Goal: Transaction & Acquisition: Book appointment/travel/reservation

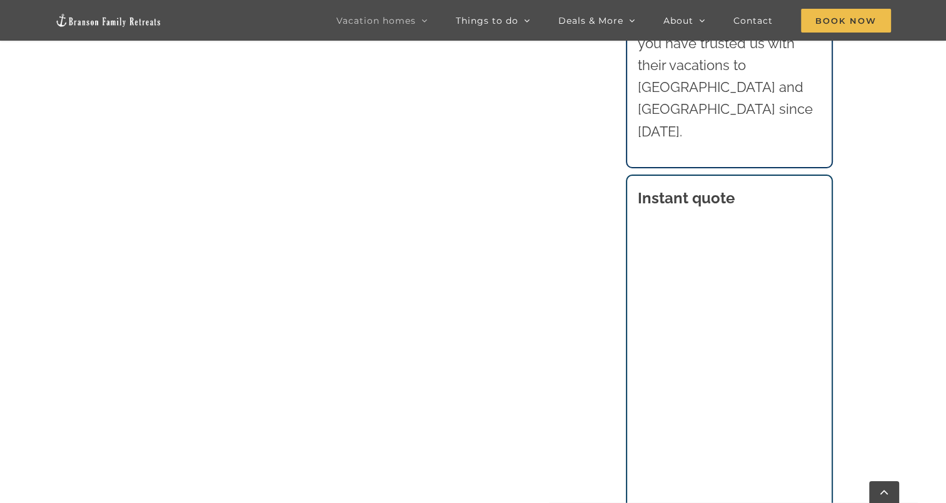
scroll to position [1034, 0]
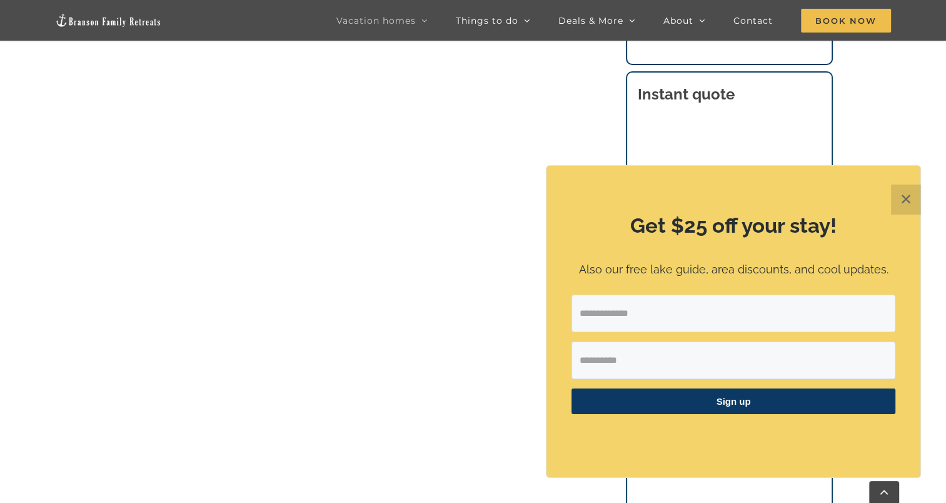
click at [907, 193] on button "✕" at bounding box center [906, 199] width 30 height 30
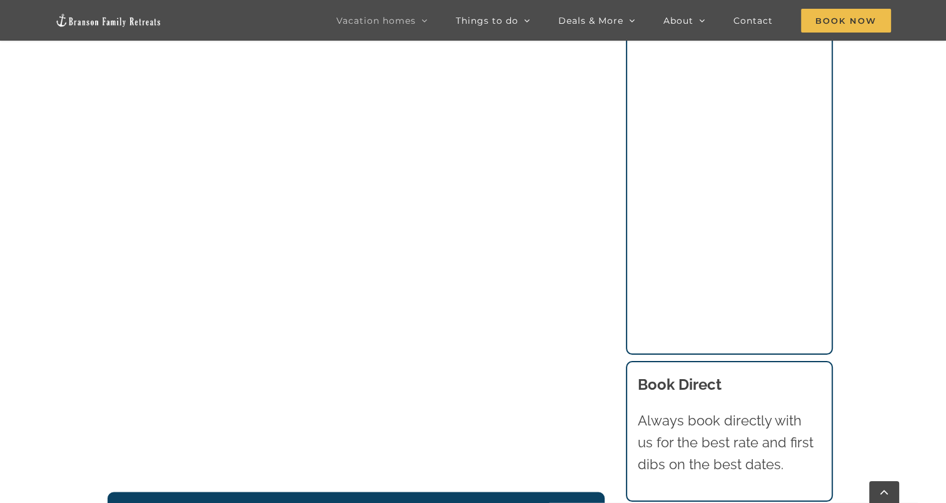
scroll to position [1884, 0]
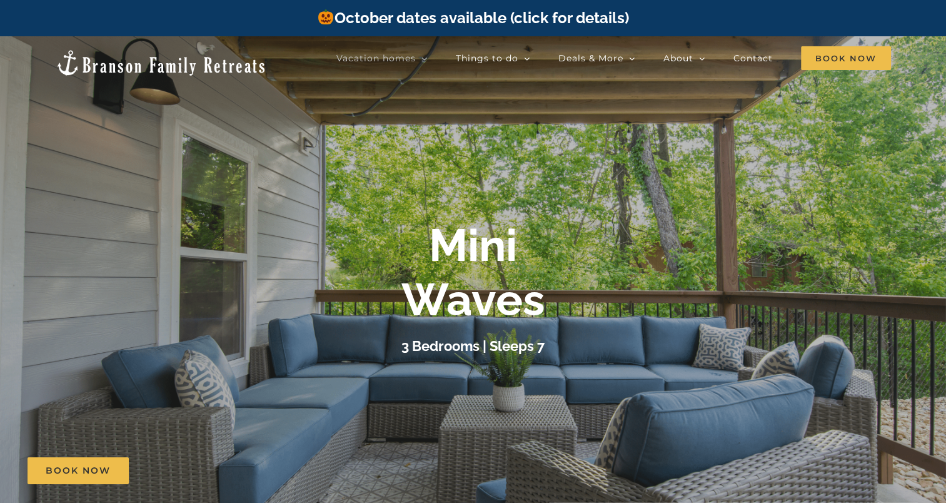
click at [596, 210] on div at bounding box center [473, 287] width 946 height 503
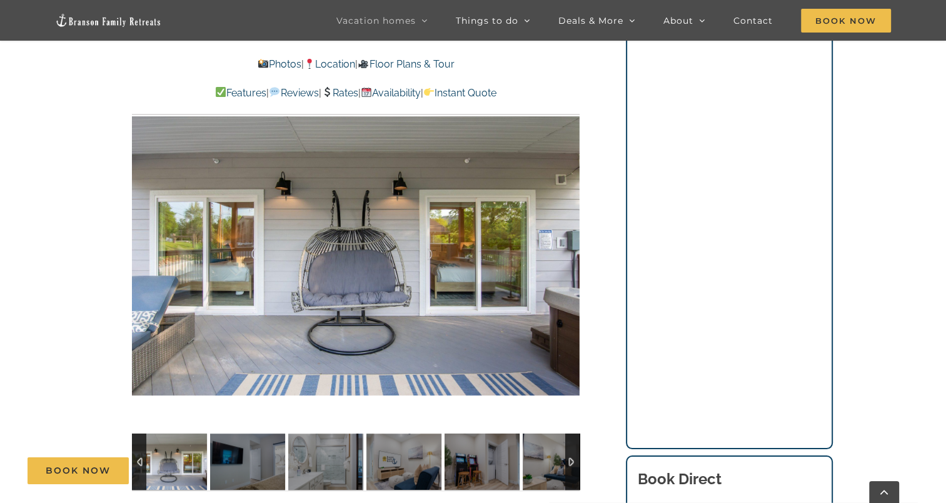
scroll to position [982, 0]
click at [341, 329] on div at bounding box center [356, 247] width 448 height 368
click at [310, 302] on div at bounding box center [356, 247] width 448 height 368
click at [361, 243] on link at bounding box center [356, 246] width 50 height 50
click at [174, 463] on div "Book Now" at bounding box center [483, 470] width 910 height 27
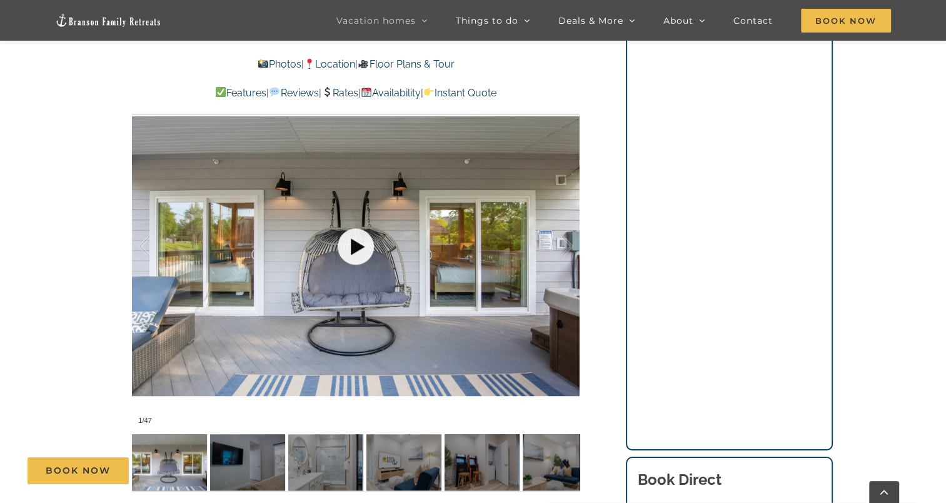
click at [358, 252] on link at bounding box center [356, 246] width 50 height 50
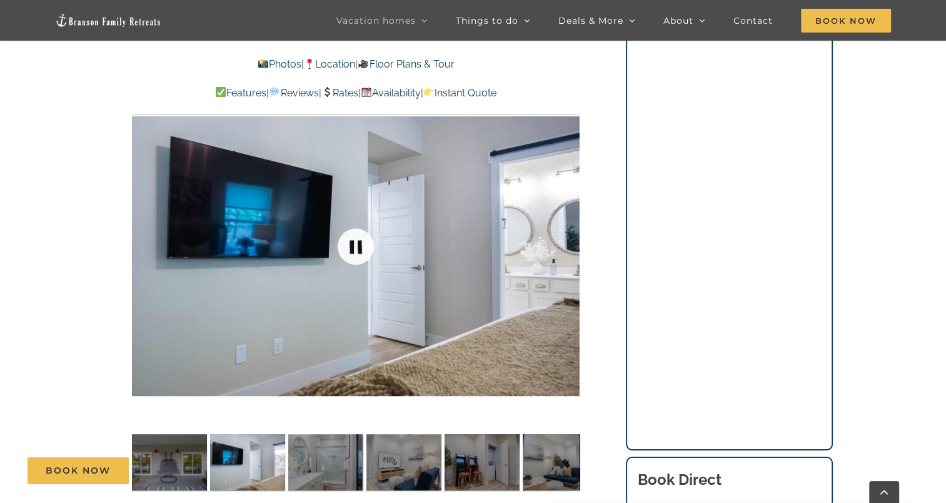
drag, startPoint x: 358, startPoint y: 252, endPoint x: 350, endPoint y: 238, distance: 16.5
click at [350, 238] on link at bounding box center [356, 246] width 50 height 50
click at [358, 245] on link at bounding box center [356, 246] width 50 height 50
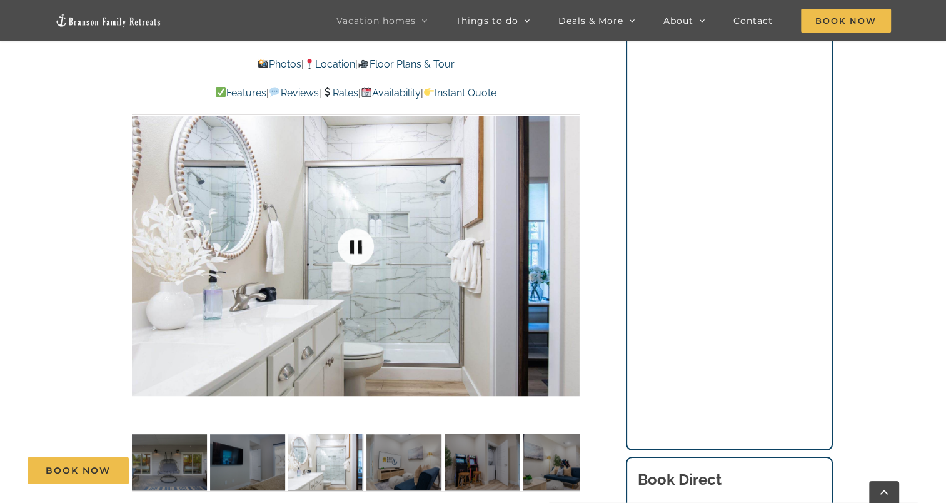
click at [358, 245] on link at bounding box center [356, 246] width 50 height 50
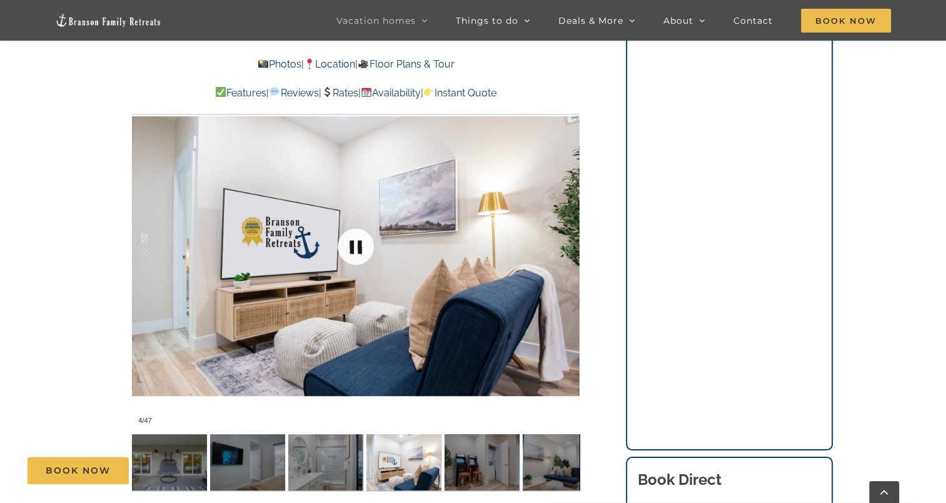
click at [358, 244] on link at bounding box center [356, 246] width 50 height 50
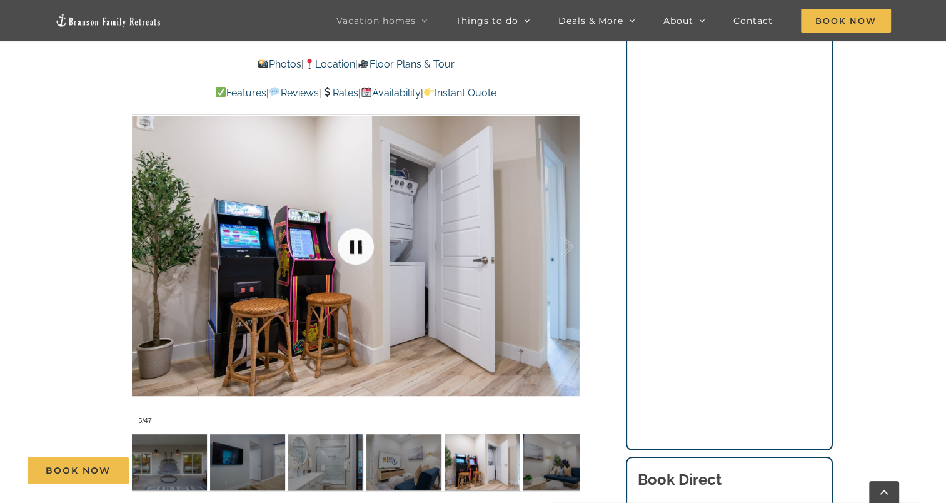
click at [358, 244] on link at bounding box center [356, 246] width 50 height 50
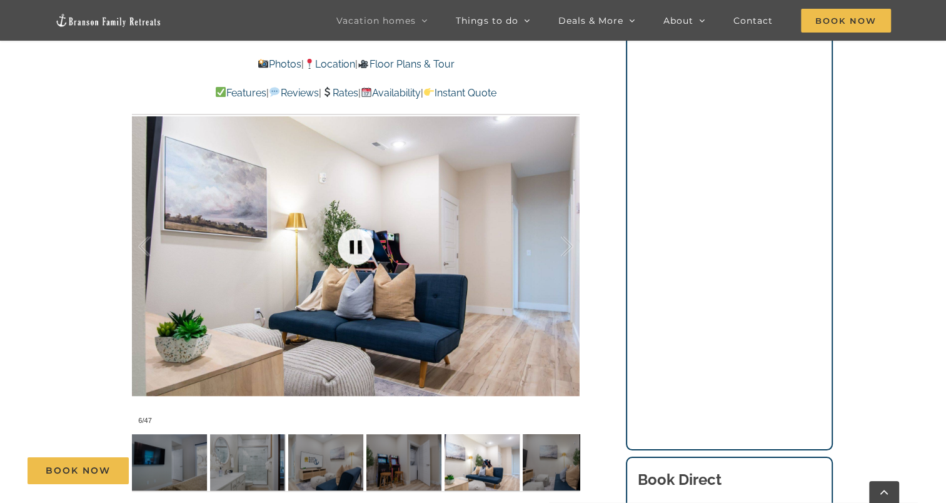
click at [358, 244] on link at bounding box center [356, 246] width 50 height 50
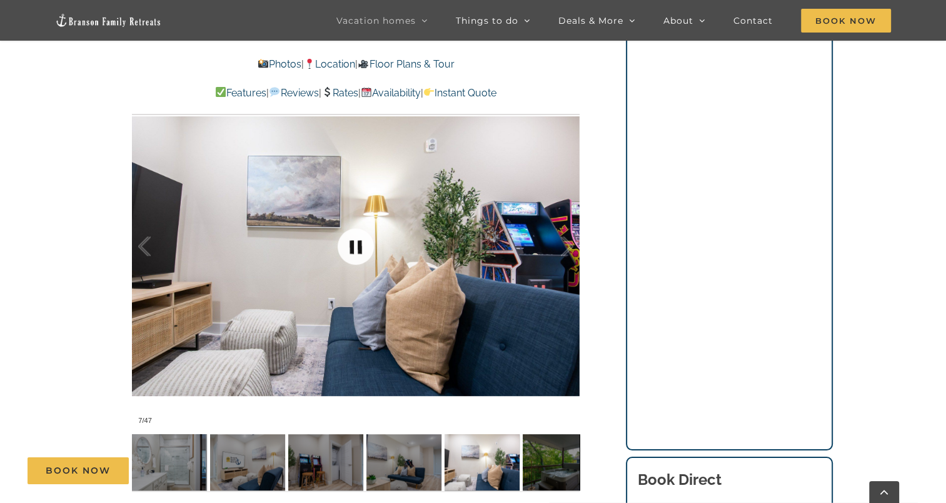
click at [358, 244] on link at bounding box center [356, 246] width 50 height 50
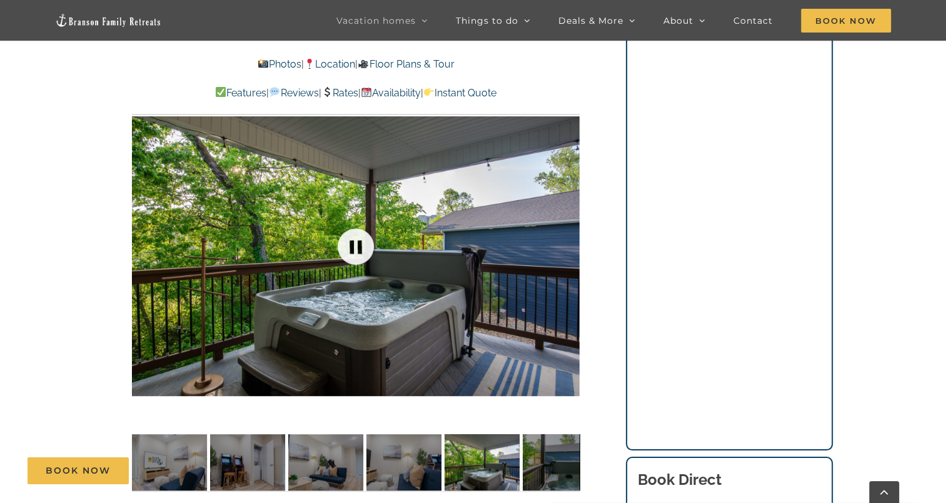
click at [358, 244] on link at bounding box center [356, 246] width 50 height 50
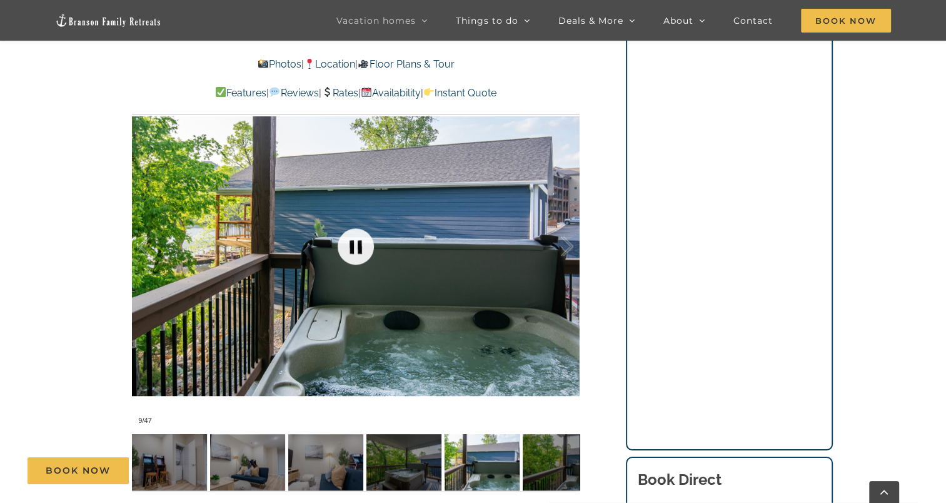
click at [358, 244] on link at bounding box center [356, 246] width 50 height 50
click at [359, 244] on link at bounding box center [356, 246] width 50 height 50
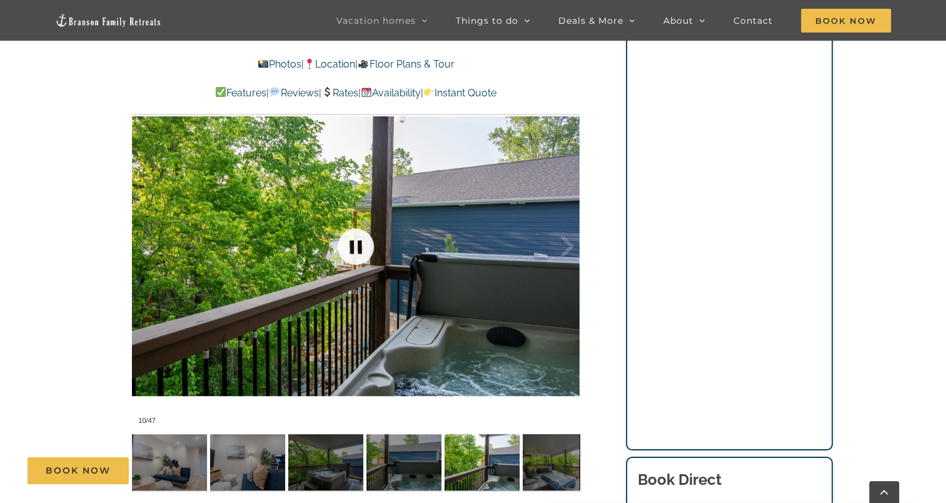
click at [359, 244] on link at bounding box center [356, 246] width 50 height 50
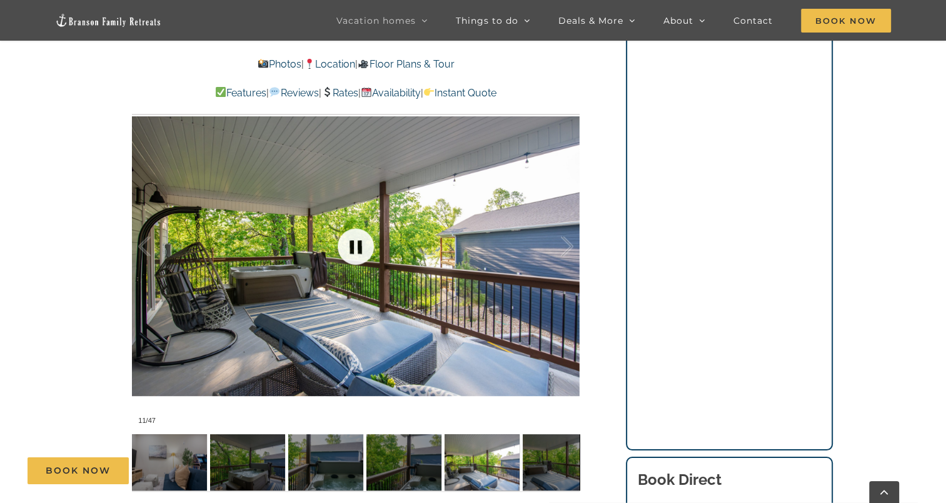
click at [360, 244] on link at bounding box center [356, 246] width 50 height 50
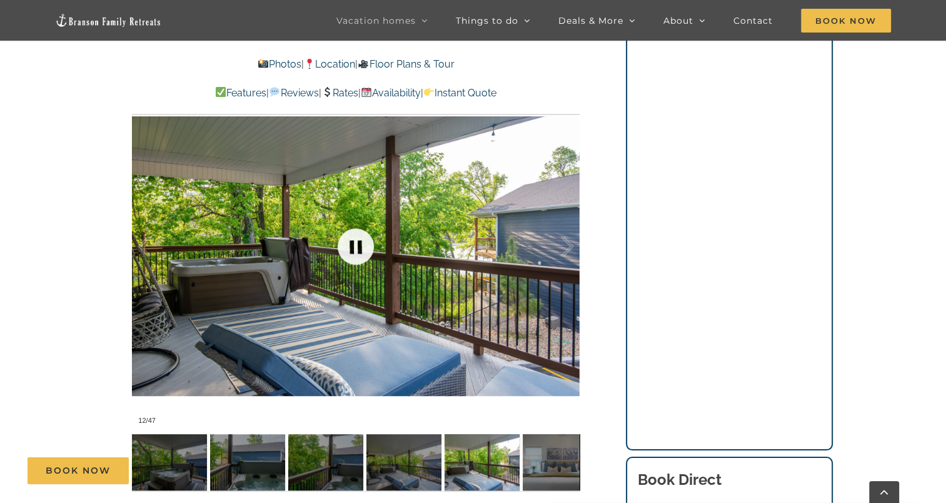
click at [360, 244] on link at bounding box center [356, 246] width 50 height 50
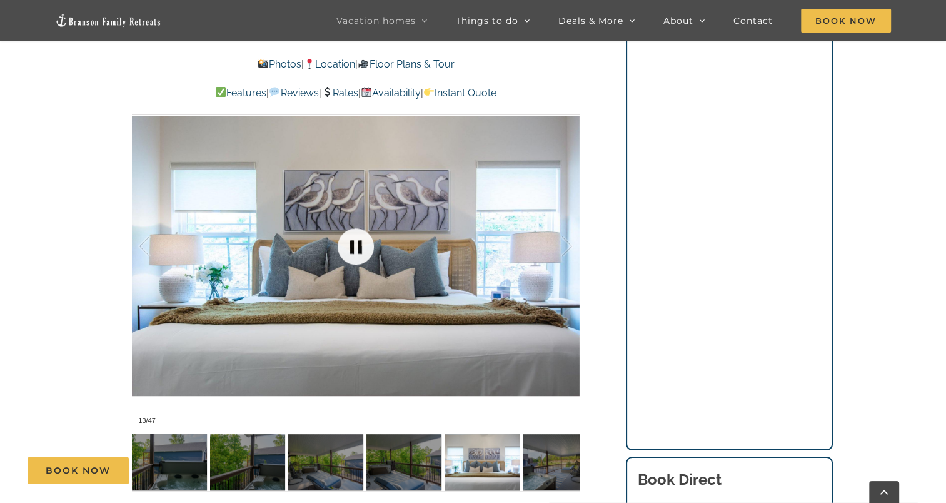
click at [360, 244] on link at bounding box center [356, 246] width 50 height 50
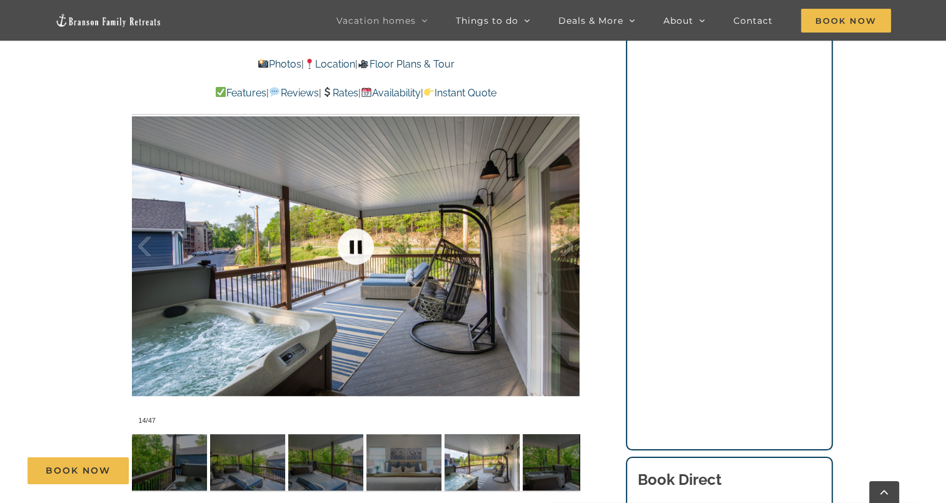
click at [360, 244] on link at bounding box center [356, 246] width 50 height 50
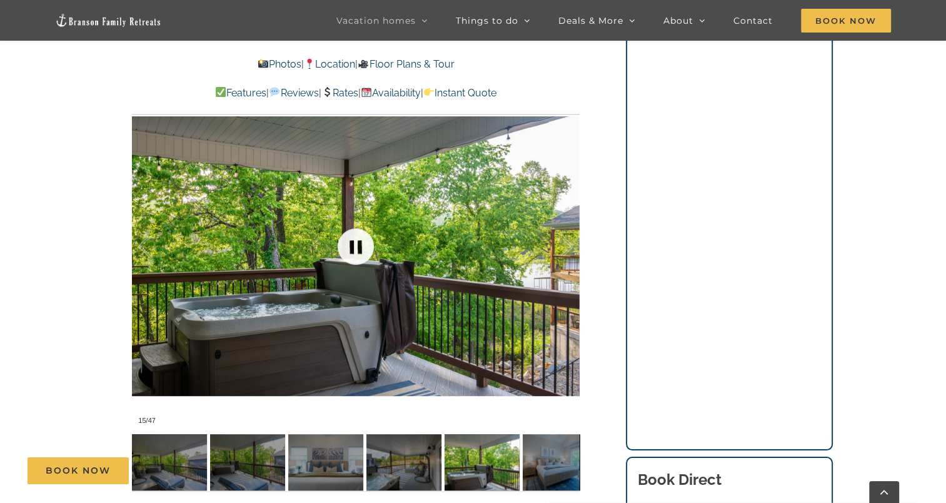
click at [360, 244] on link at bounding box center [356, 246] width 50 height 50
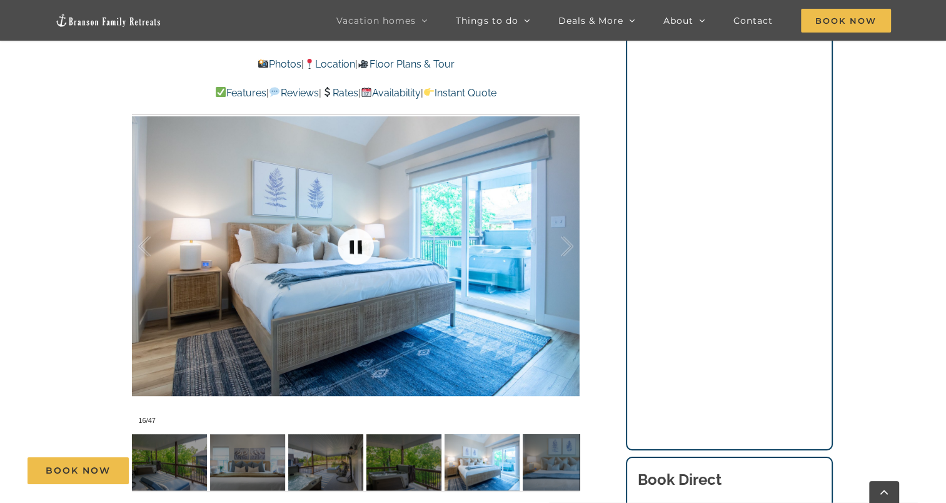
click at [360, 244] on link at bounding box center [356, 246] width 50 height 50
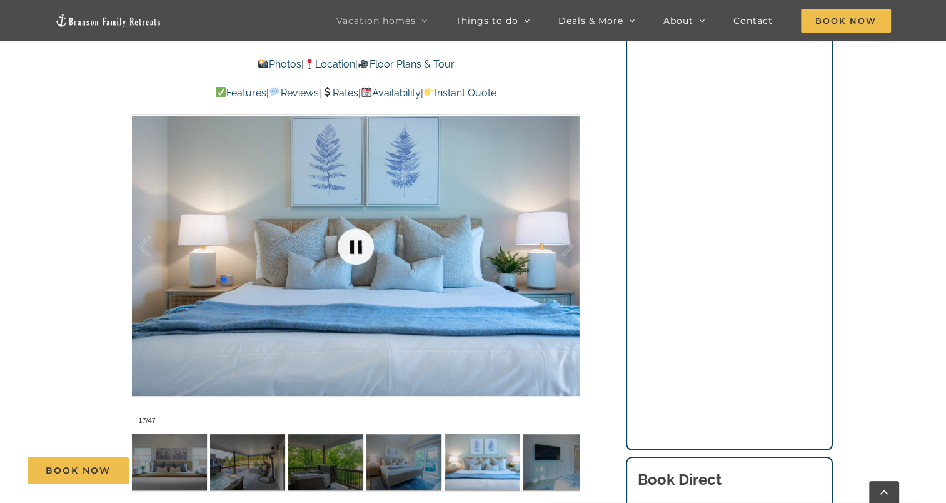
click at [360, 244] on link at bounding box center [356, 246] width 50 height 50
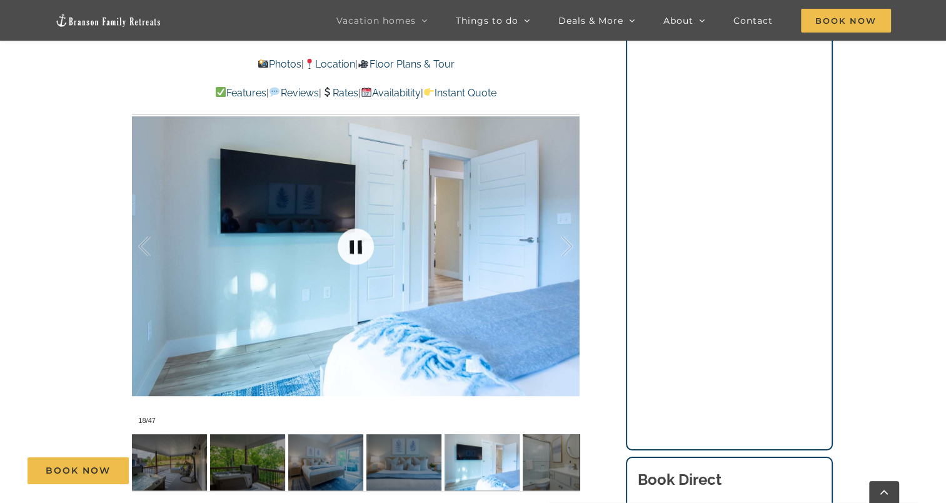
click at [360, 244] on link at bounding box center [356, 246] width 50 height 50
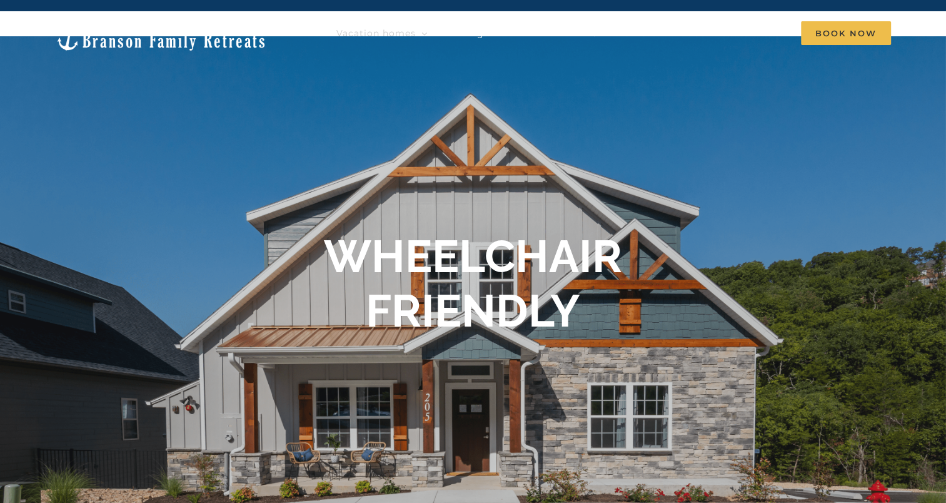
scroll to position [50, 0]
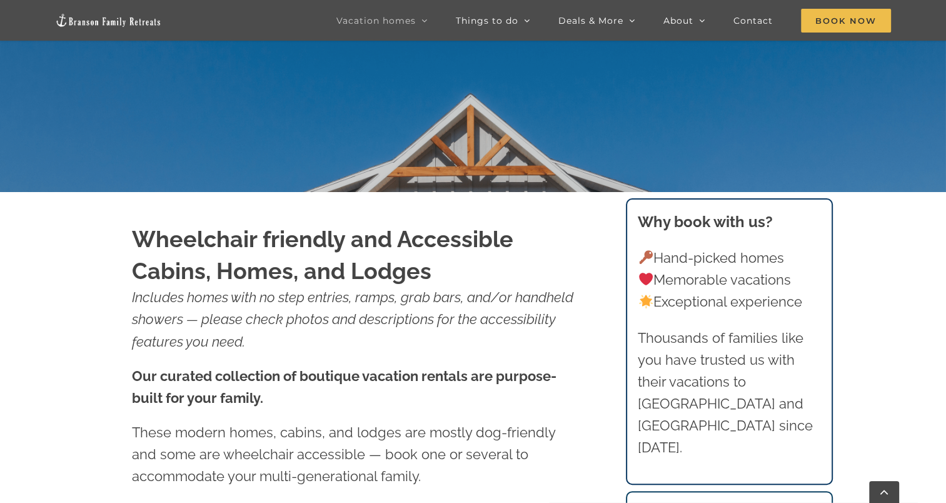
click at [788, 280] on p "Hand-picked homes Memorable vacations Exceptional experience" at bounding box center [729, 280] width 183 height 66
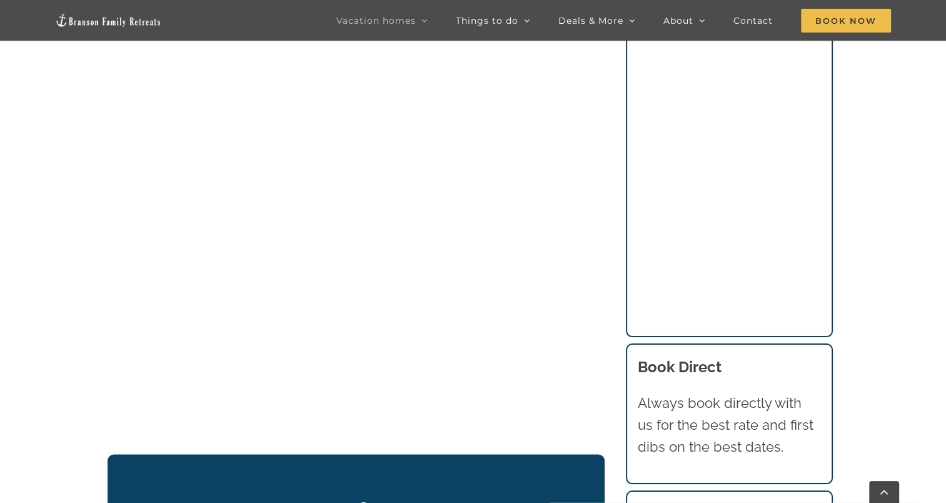
scroll to position [1984, 0]
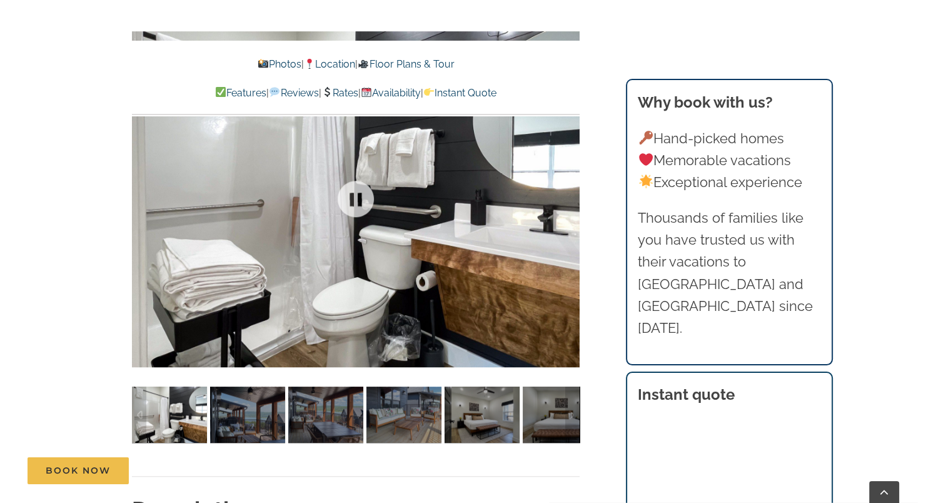
scroll to position [800, 0]
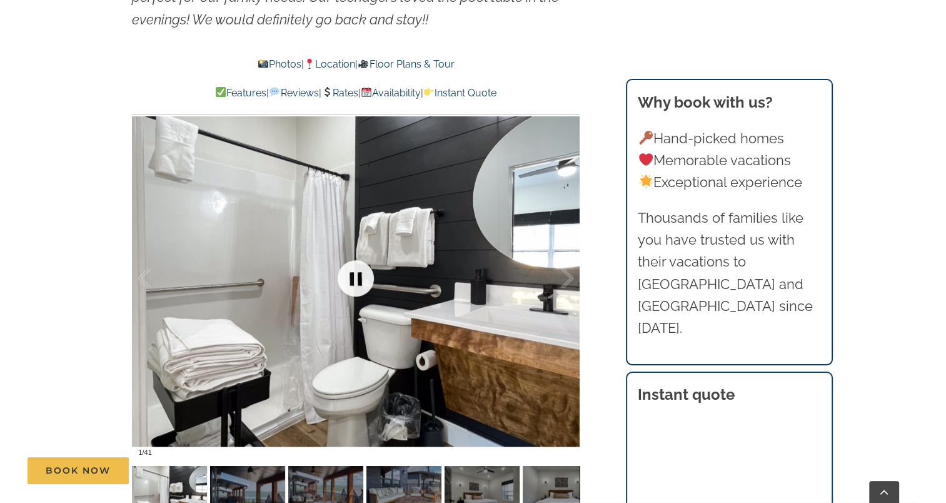
click at [366, 277] on link at bounding box center [356, 278] width 50 height 50
click at [564, 282] on div at bounding box center [554, 278] width 39 height 78
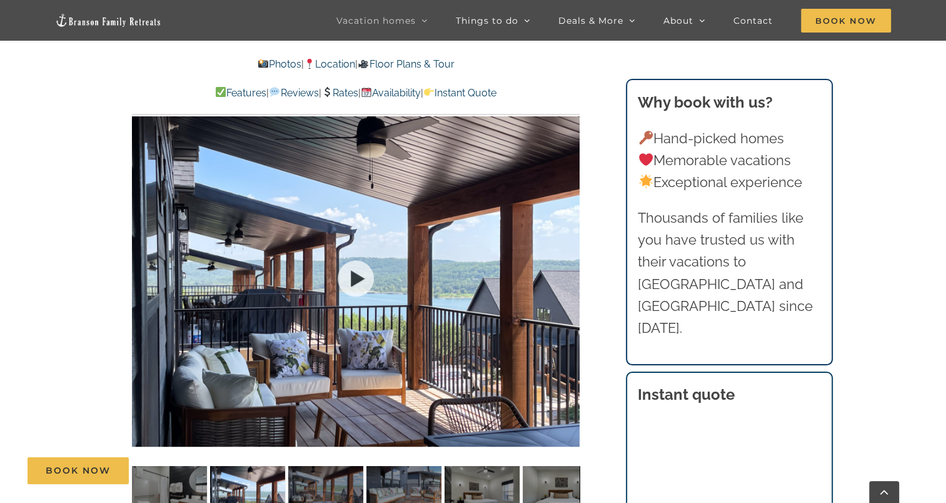
click at [564, 282] on div at bounding box center [356, 278] width 448 height 368
click at [570, 278] on div at bounding box center [554, 278] width 39 height 78
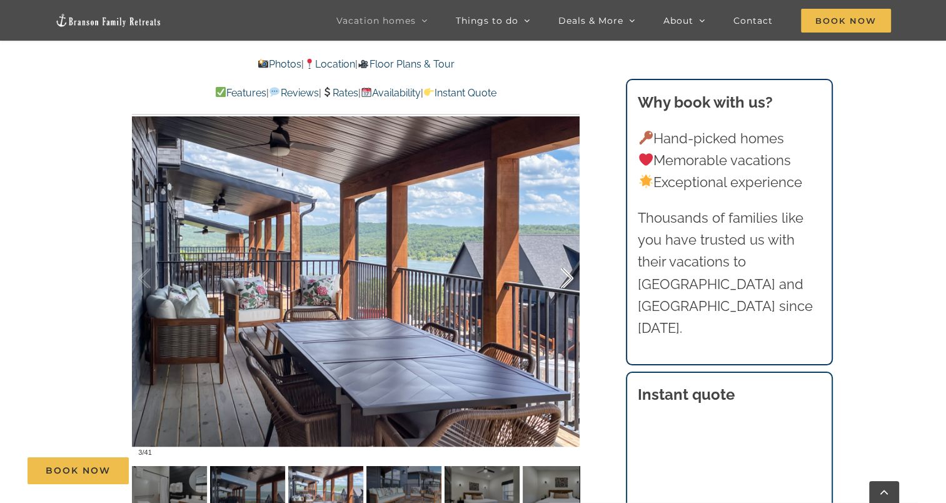
drag, startPoint x: 569, startPoint y: 273, endPoint x: 563, endPoint y: 278, distance: 8.4
click at [563, 278] on div at bounding box center [554, 278] width 39 height 78
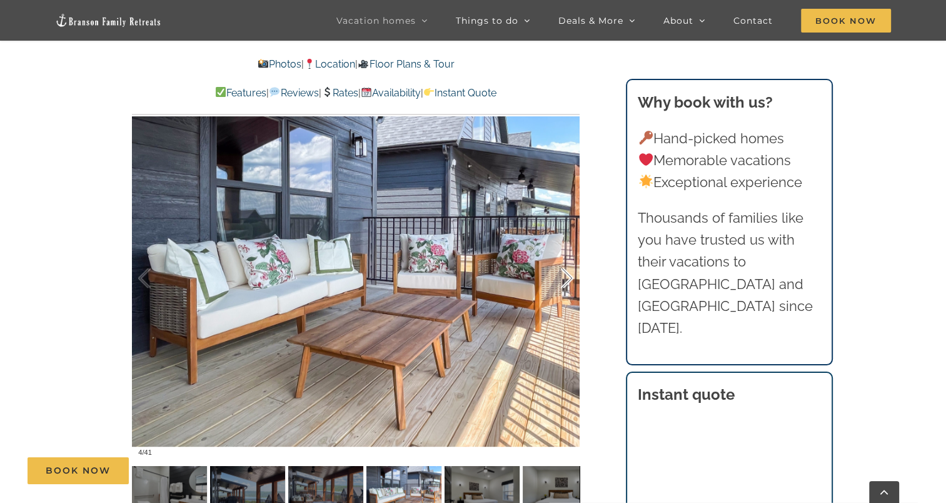
click at [568, 275] on div at bounding box center [554, 278] width 39 height 78
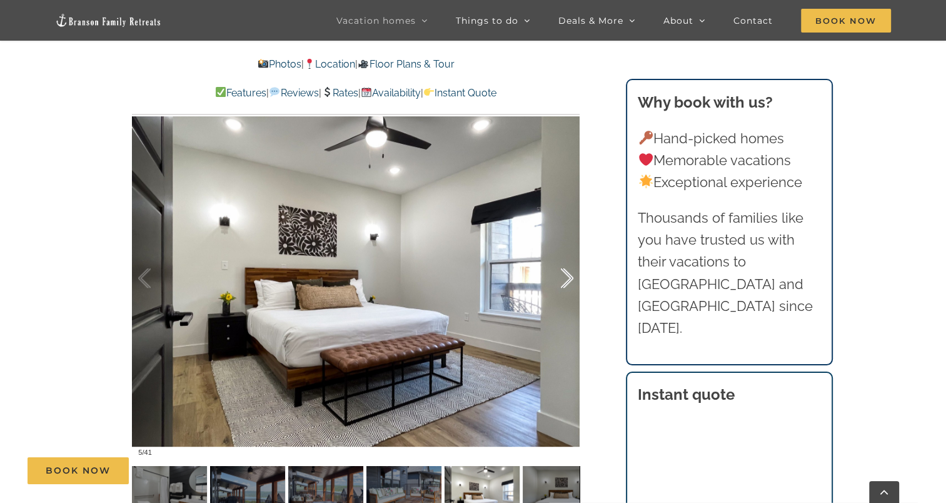
click at [568, 275] on div at bounding box center [554, 278] width 39 height 78
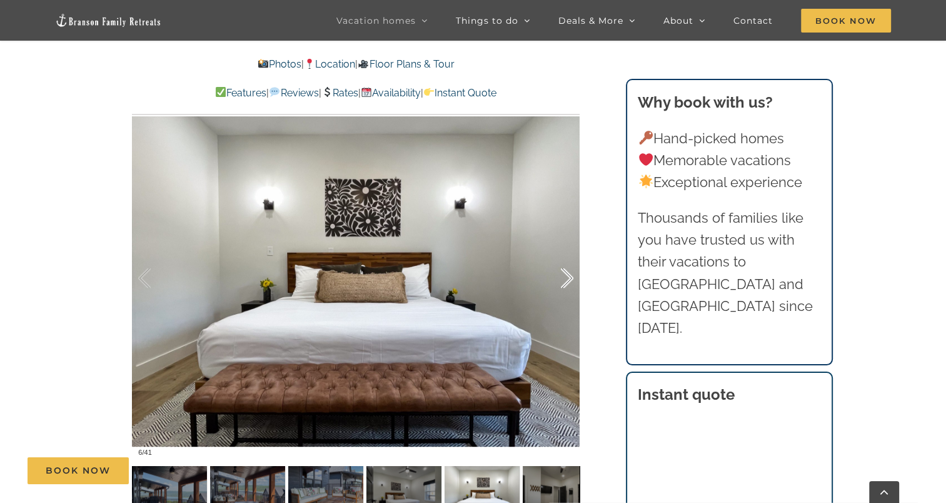
click at [568, 275] on div at bounding box center [554, 278] width 39 height 78
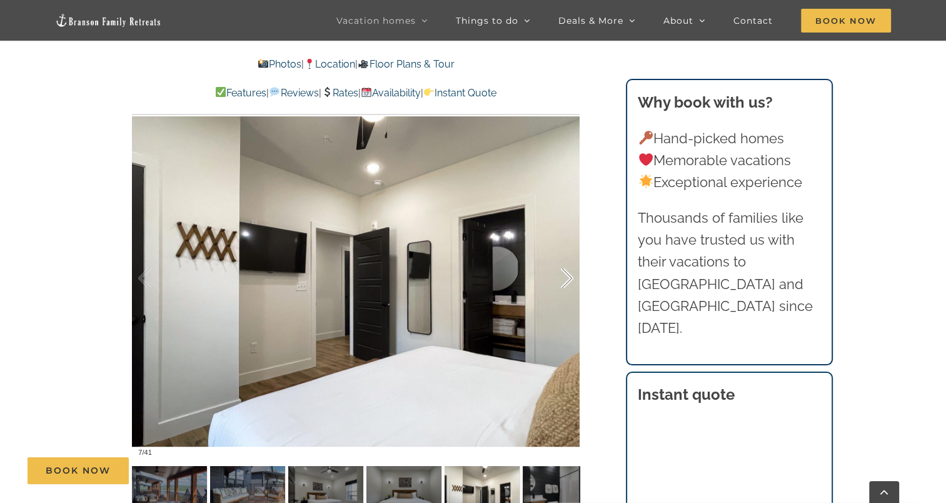
click at [568, 275] on div at bounding box center [554, 278] width 39 height 78
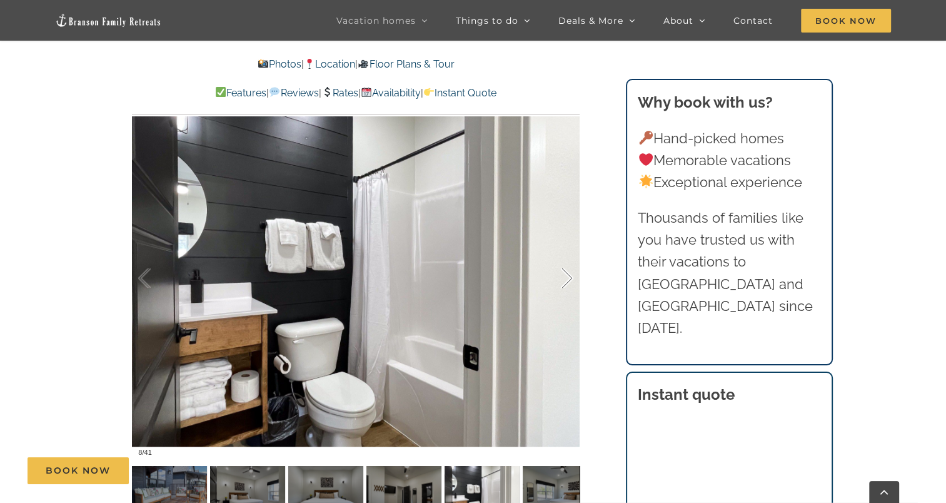
click at [568, 275] on div at bounding box center [554, 278] width 39 height 78
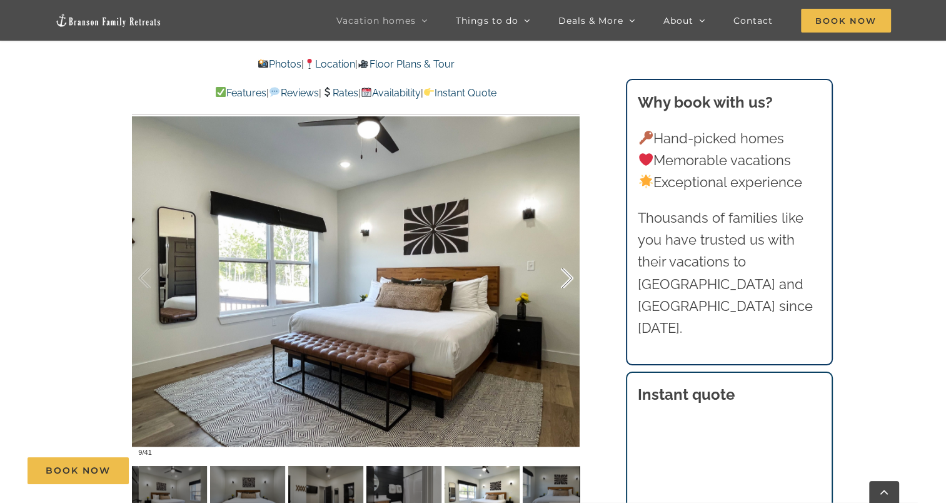
click at [568, 275] on div at bounding box center [554, 278] width 39 height 78
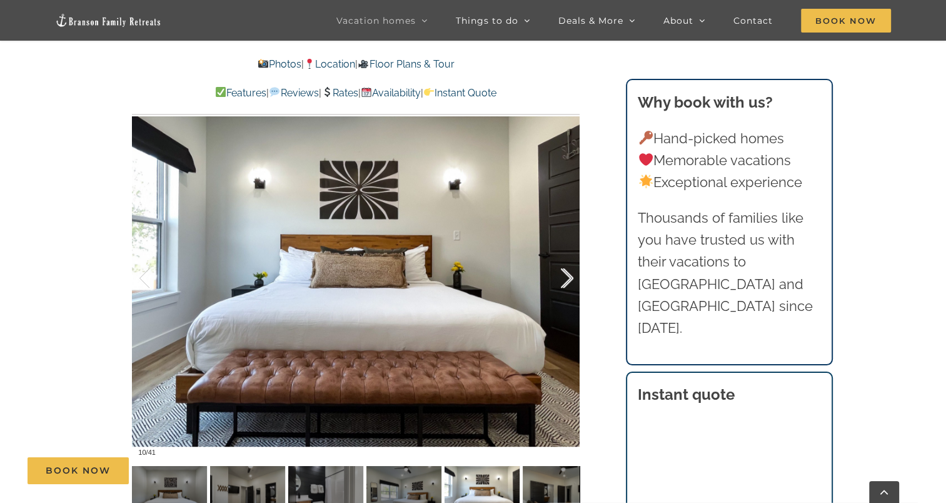
click at [568, 275] on div at bounding box center [554, 278] width 39 height 78
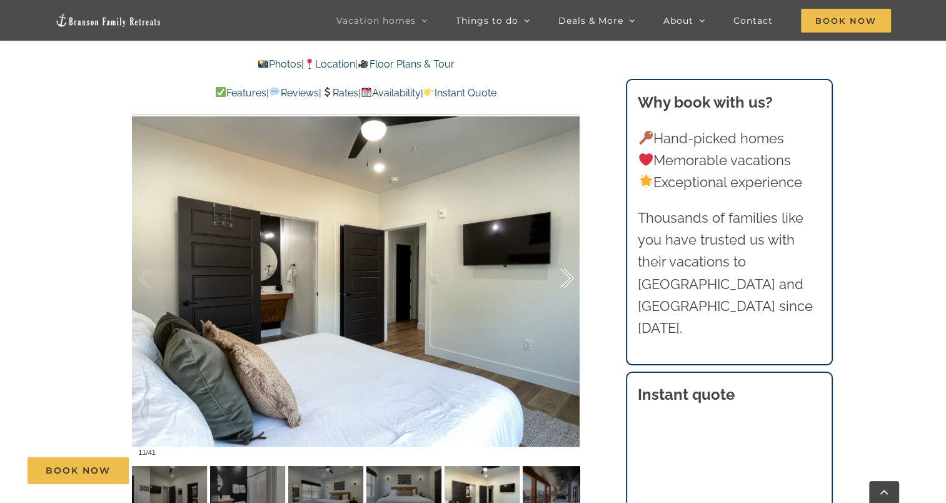
click at [568, 275] on div at bounding box center [554, 278] width 39 height 78
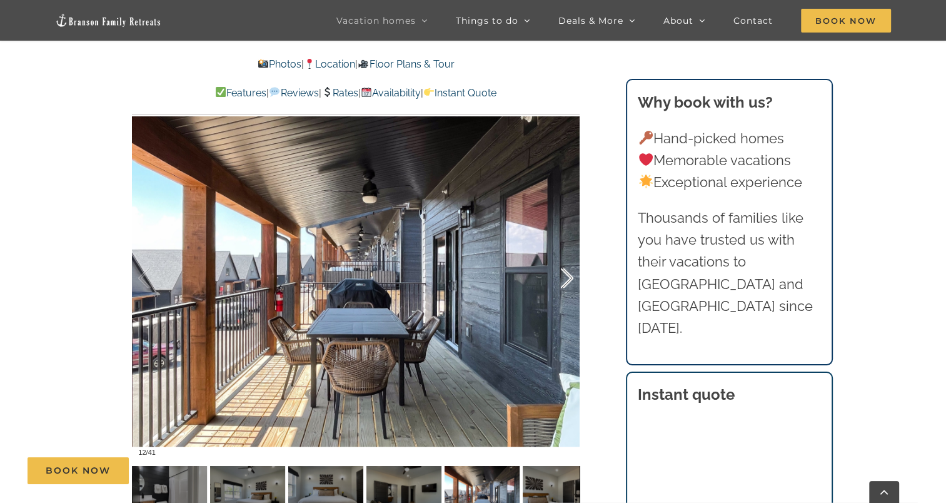
click at [568, 275] on div at bounding box center [554, 278] width 39 height 78
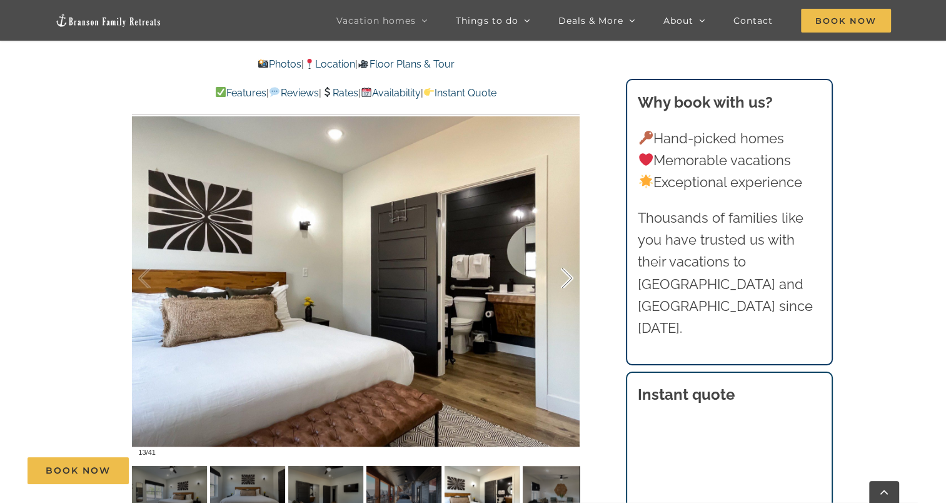
click at [568, 275] on div at bounding box center [554, 278] width 39 height 78
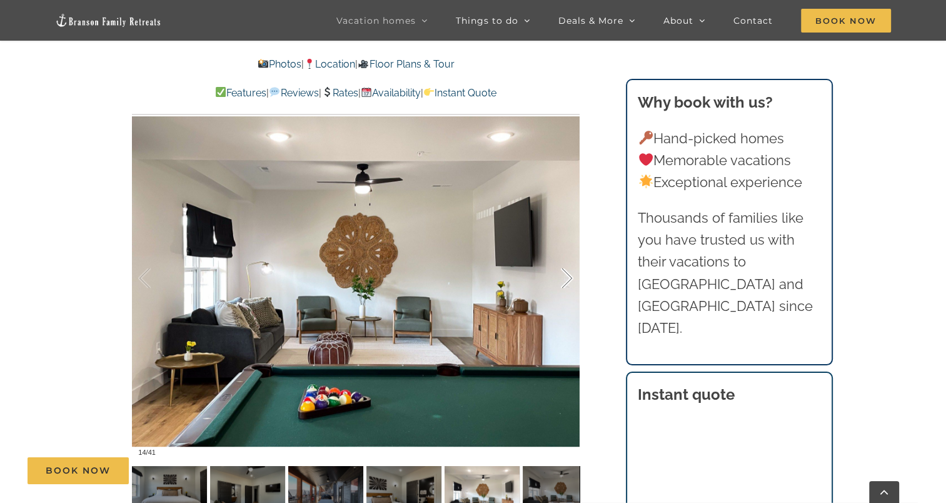
click at [568, 275] on div at bounding box center [554, 278] width 39 height 78
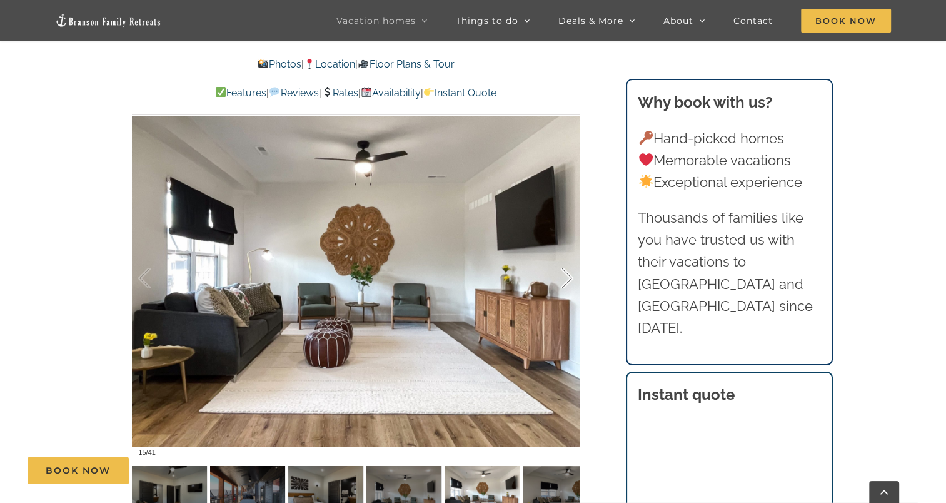
click at [568, 275] on div at bounding box center [554, 278] width 39 height 78
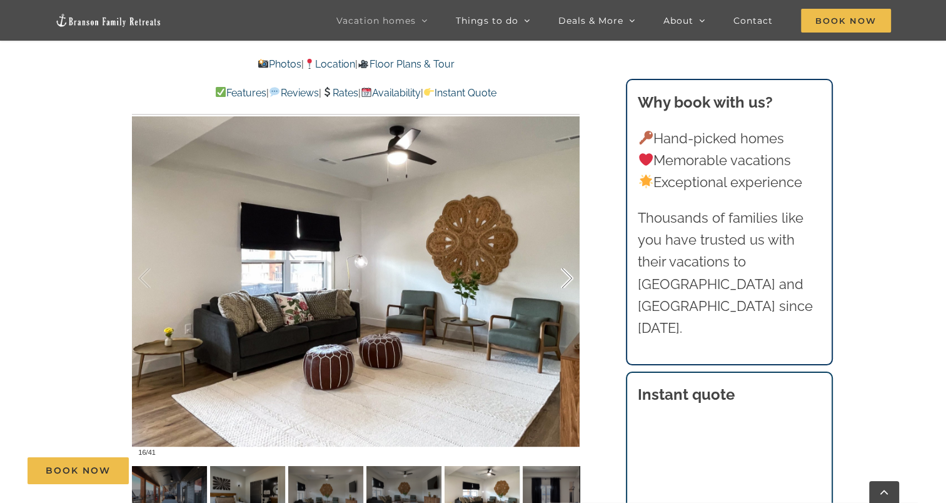
click at [568, 275] on div at bounding box center [554, 278] width 39 height 78
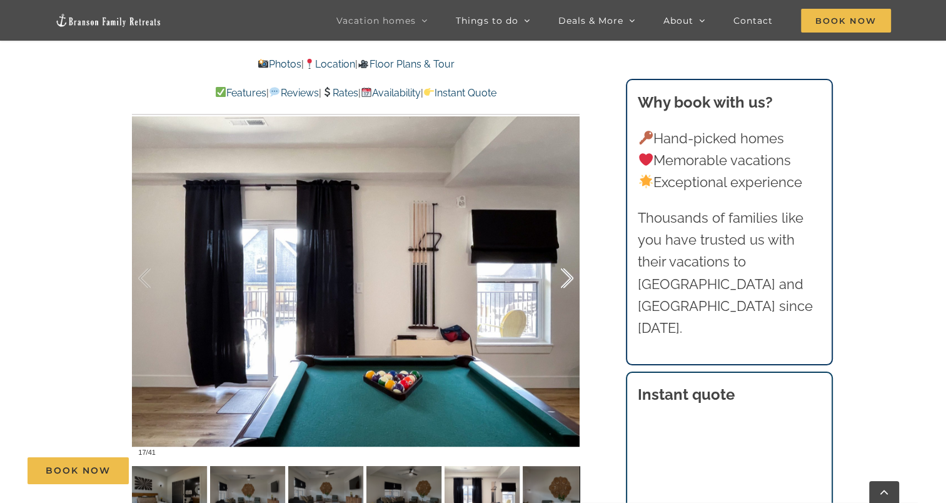
click at [568, 275] on div at bounding box center [554, 278] width 39 height 78
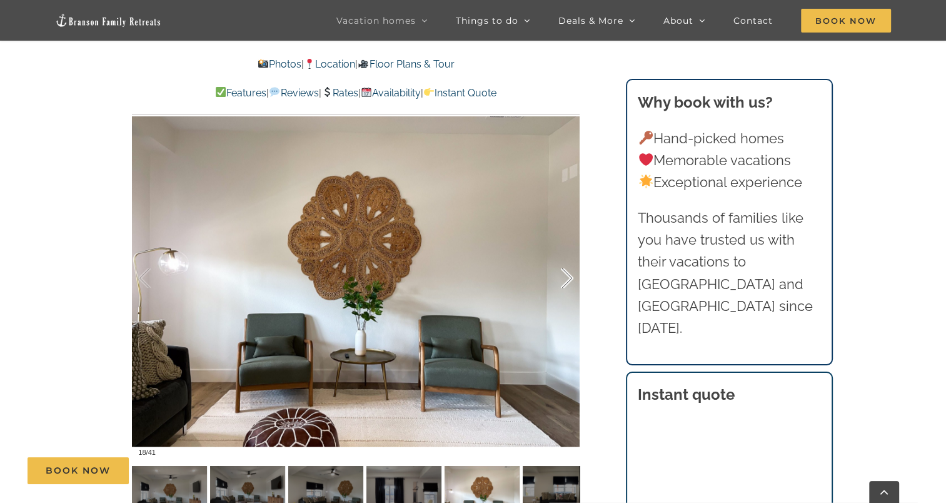
click at [568, 275] on div at bounding box center [554, 278] width 39 height 78
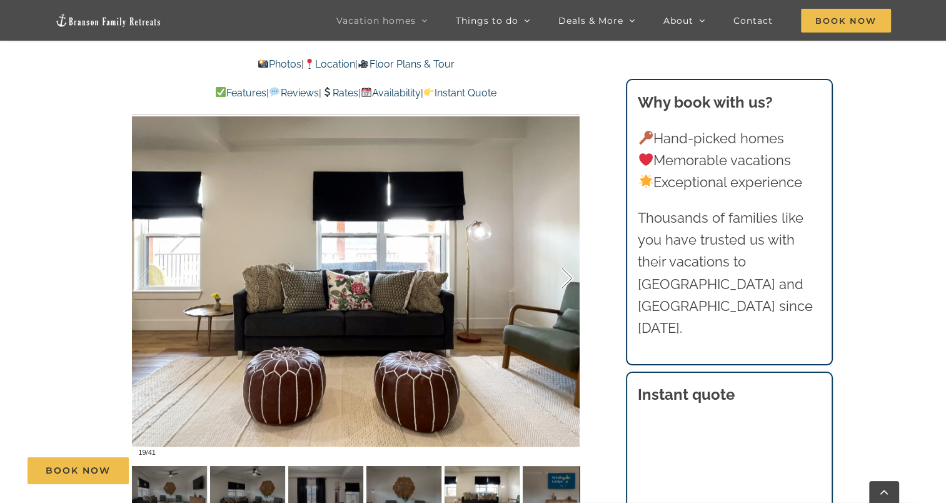
click at [568, 275] on div at bounding box center [554, 278] width 39 height 78
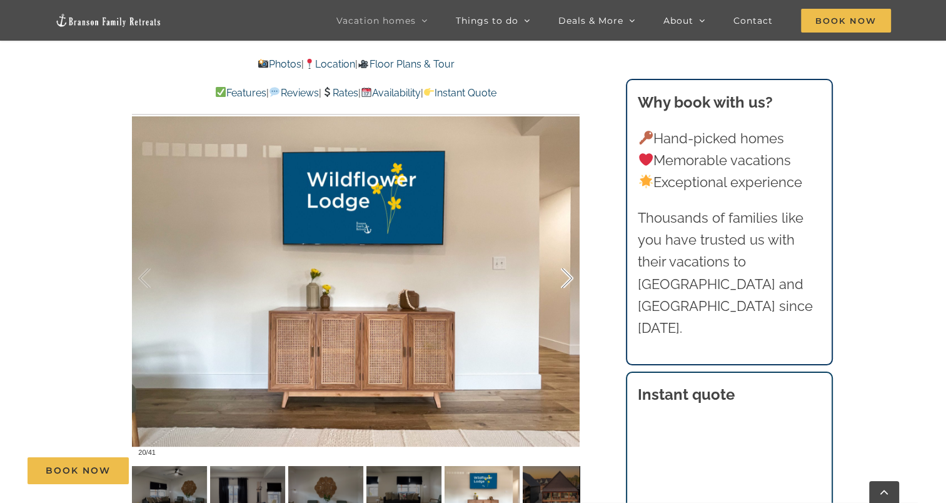
click at [568, 275] on div at bounding box center [554, 278] width 39 height 78
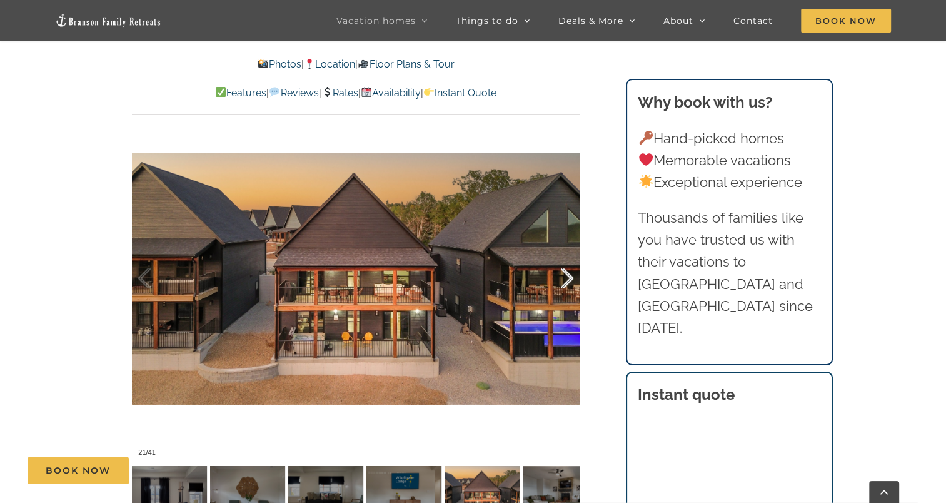
click at [568, 275] on div at bounding box center [554, 278] width 39 height 78
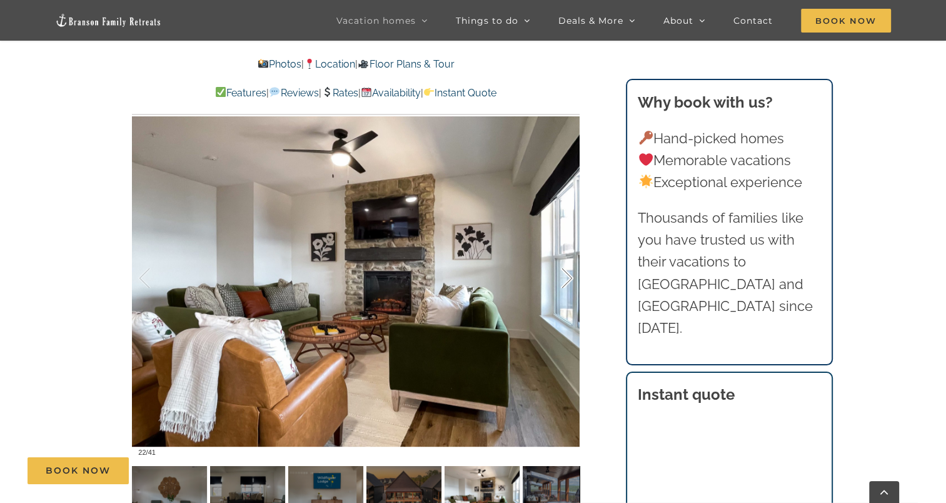
click at [568, 275] on div at bounding box center [554, 278] width 39 height 78
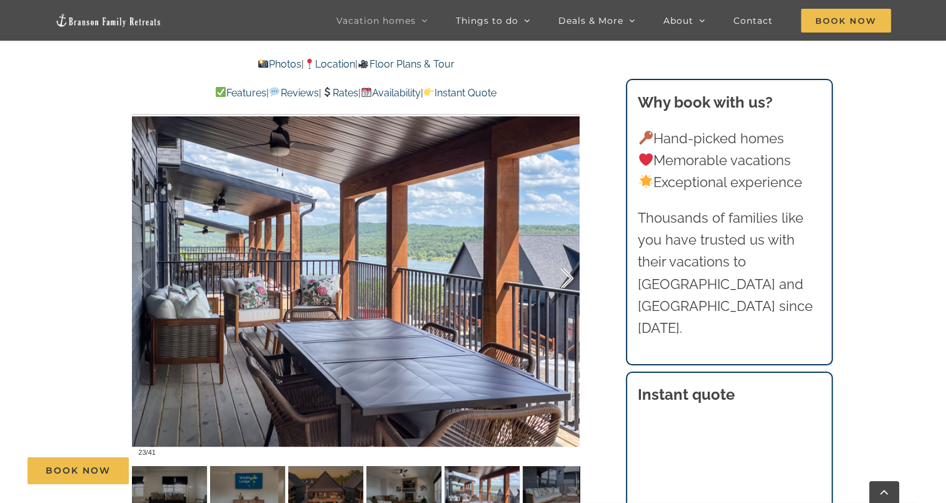
click at [568, 275] on div at bounding box center [554, 278] width 39 height 78
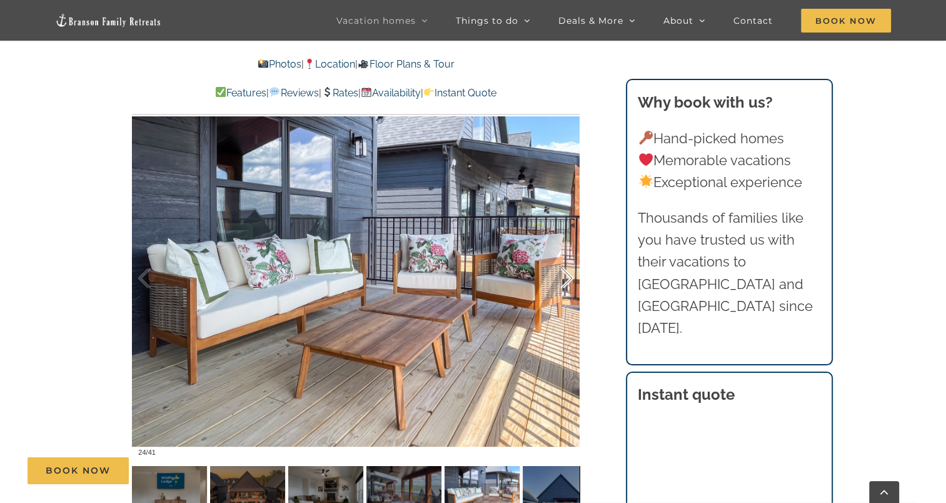
click at [568, 275] on div at bounding box center [554, 278] width 39 height 78
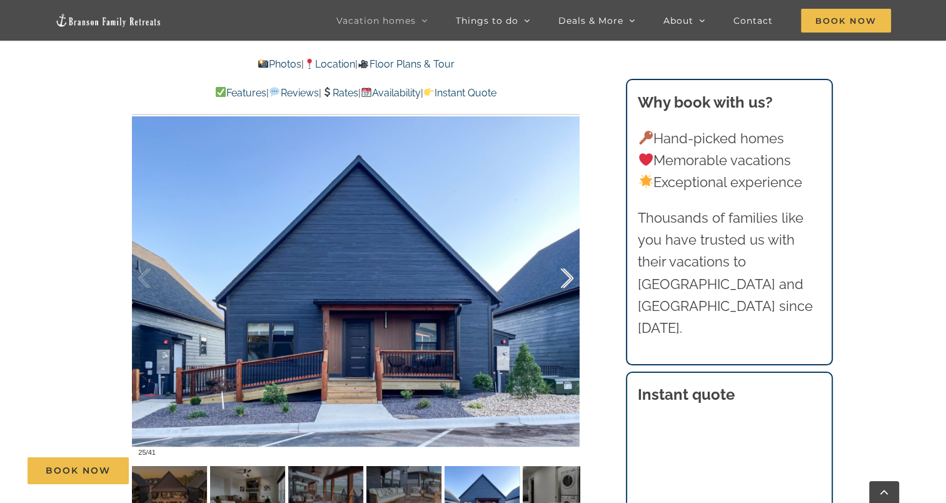
click at [570, 279] on div at bounding box center [554, 278] width 39 height 78
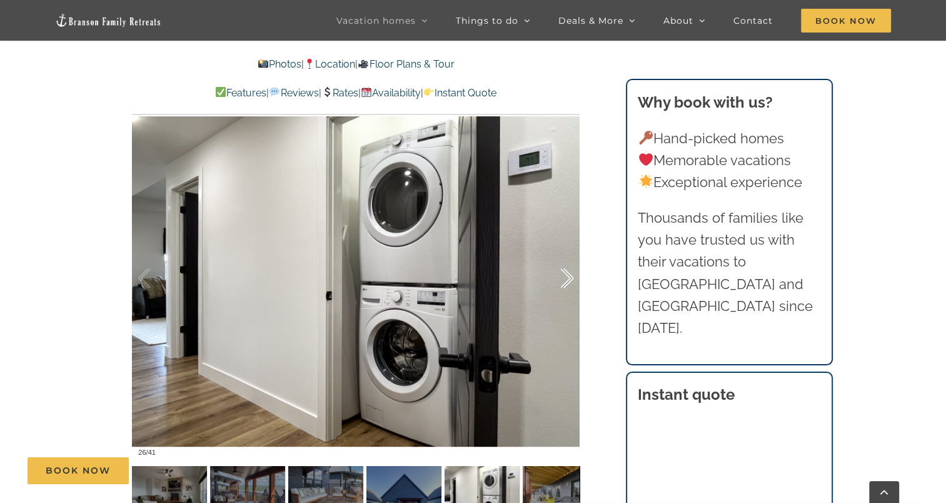
click at [570, 279] on div at bounding box center [554, 278] width 39 height 78
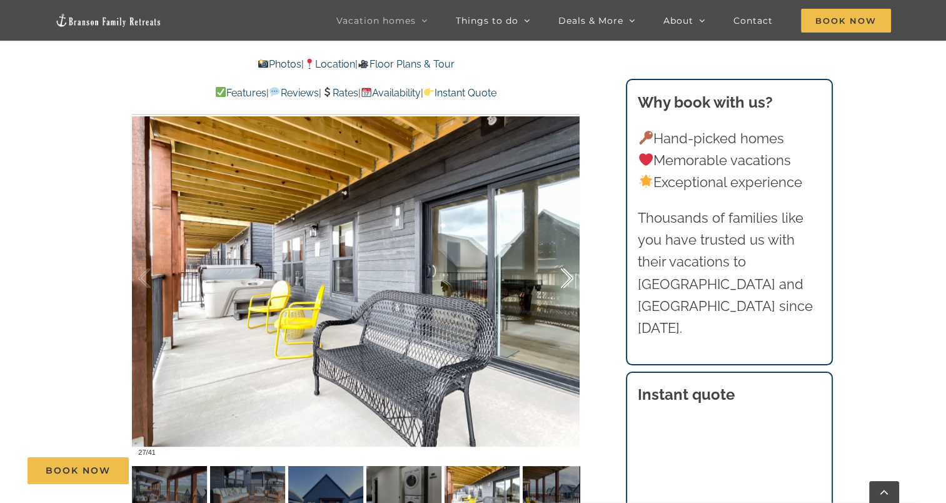
click at [570, 279] on div at bounding box center [554, 278] width 39 height 78
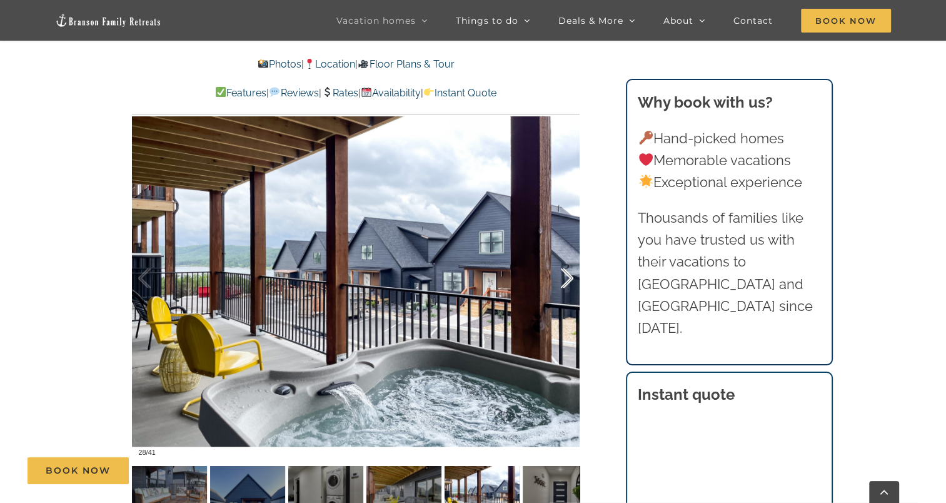
click at [570, 279] on div at bounding box center [554, 278] width 39 height 78
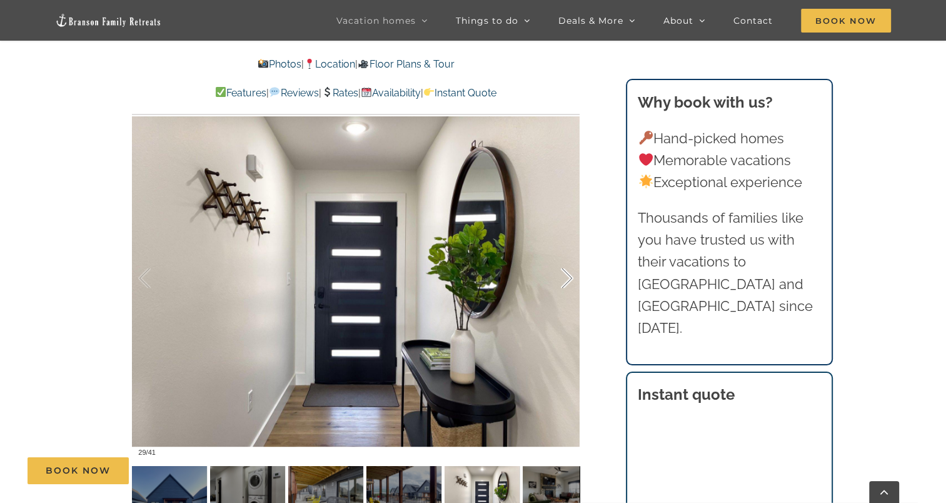
click at [570, 279] on div at bounding box center [554, 278] width 39 height 78
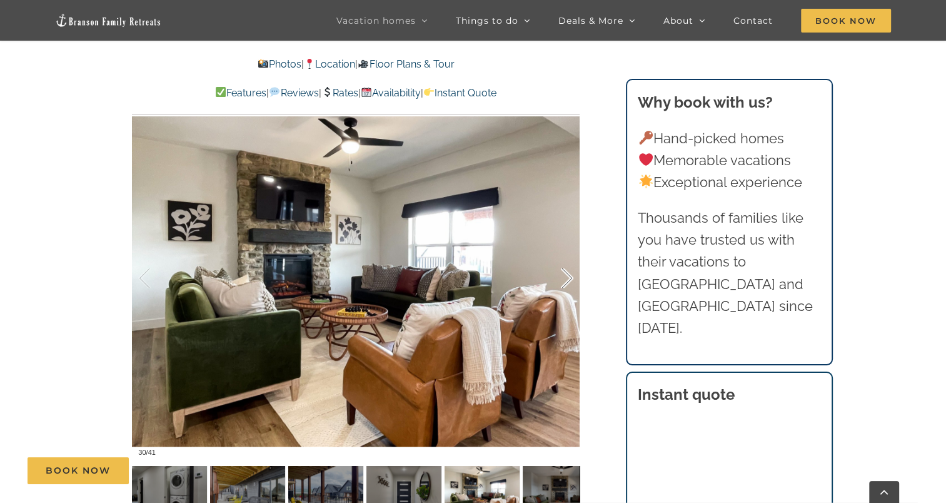
click at [570, 279] on div at bounding box center [554, 278] width 39 height 78
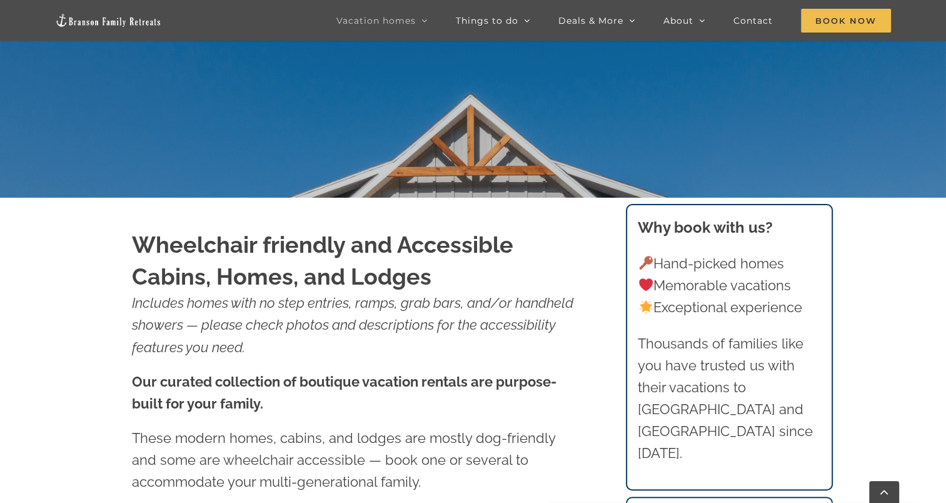
scroll to position [290, 0]
